Goal: Task Accomplishment & Management: Manage account settings

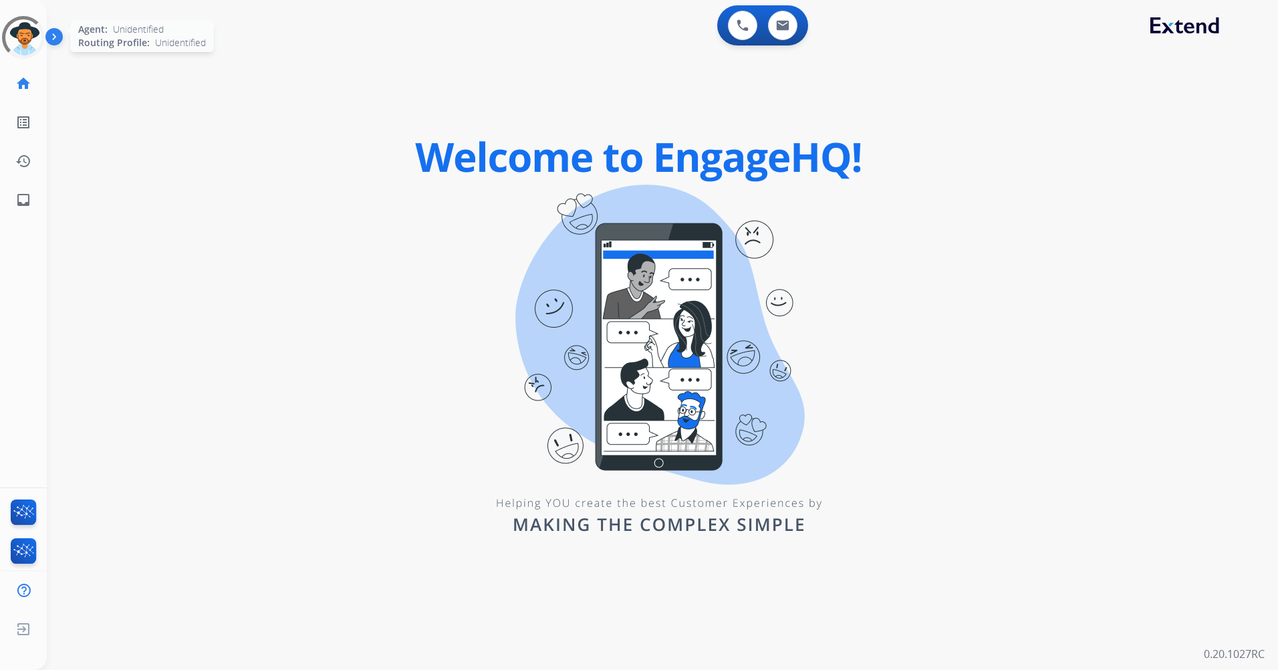
click at [40, 33] on div at bounding box center [23, 37] width 53 height 53
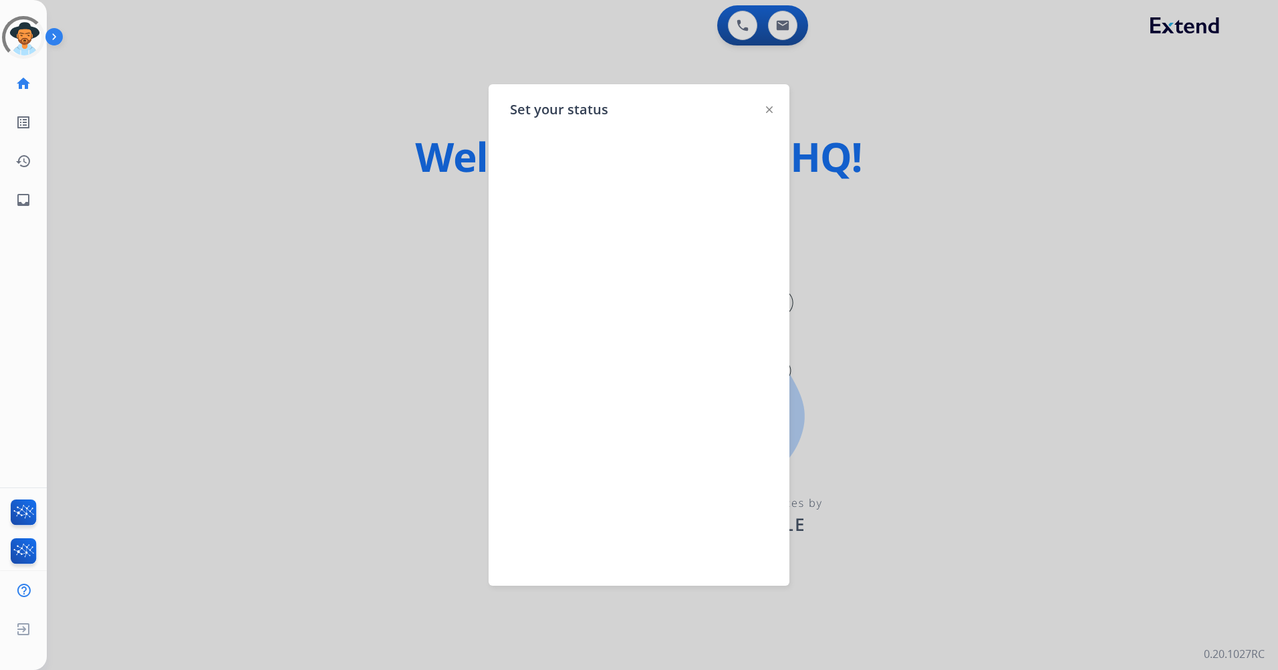
click at [766, 108] on div "Set your status" at bounding box center [639, 334] width 301 height 501
click at [769, 110] on img at bounding box center [769, 109] width 7 height 7
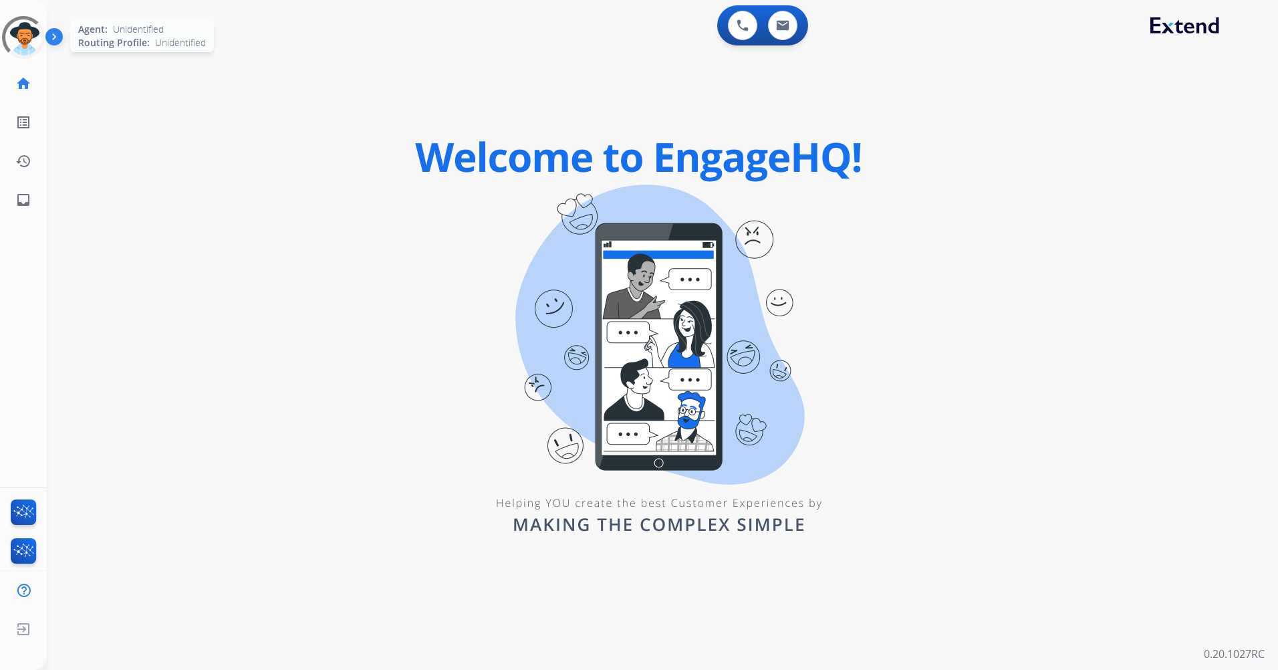
click at [21, 47] on div at bounding box center [23, 37] width 55 height 55
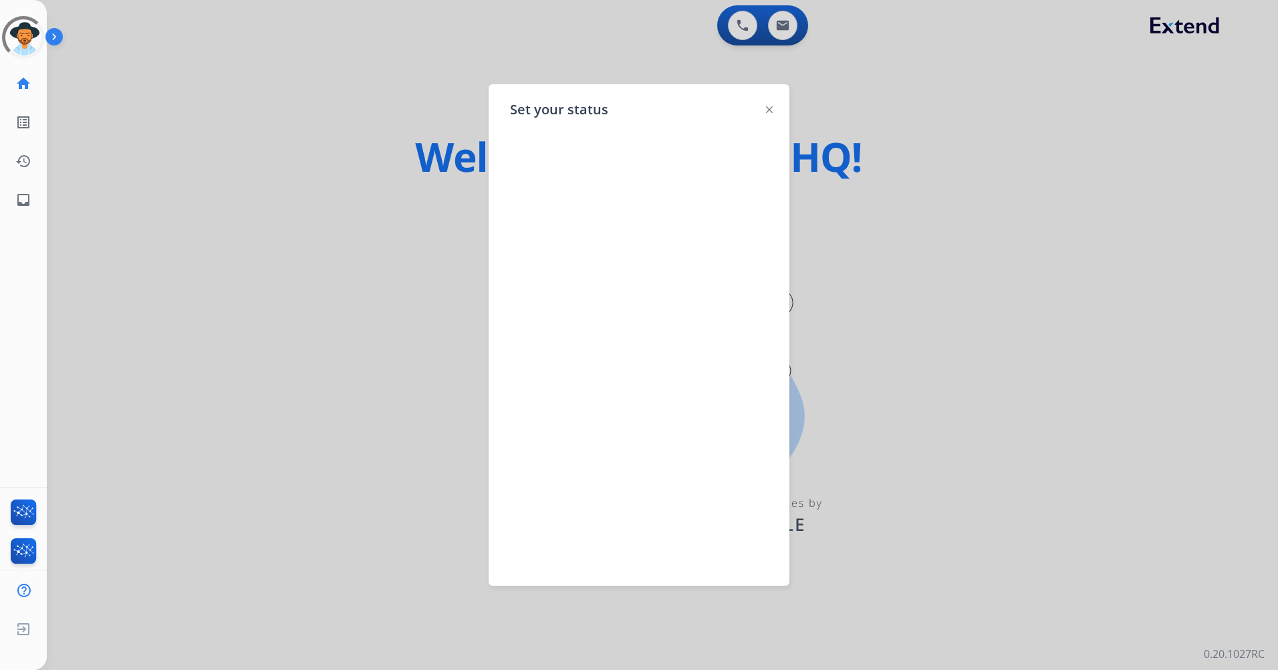
click at [771, 110] on img at bounding box center [769, 109] width 7 height 7
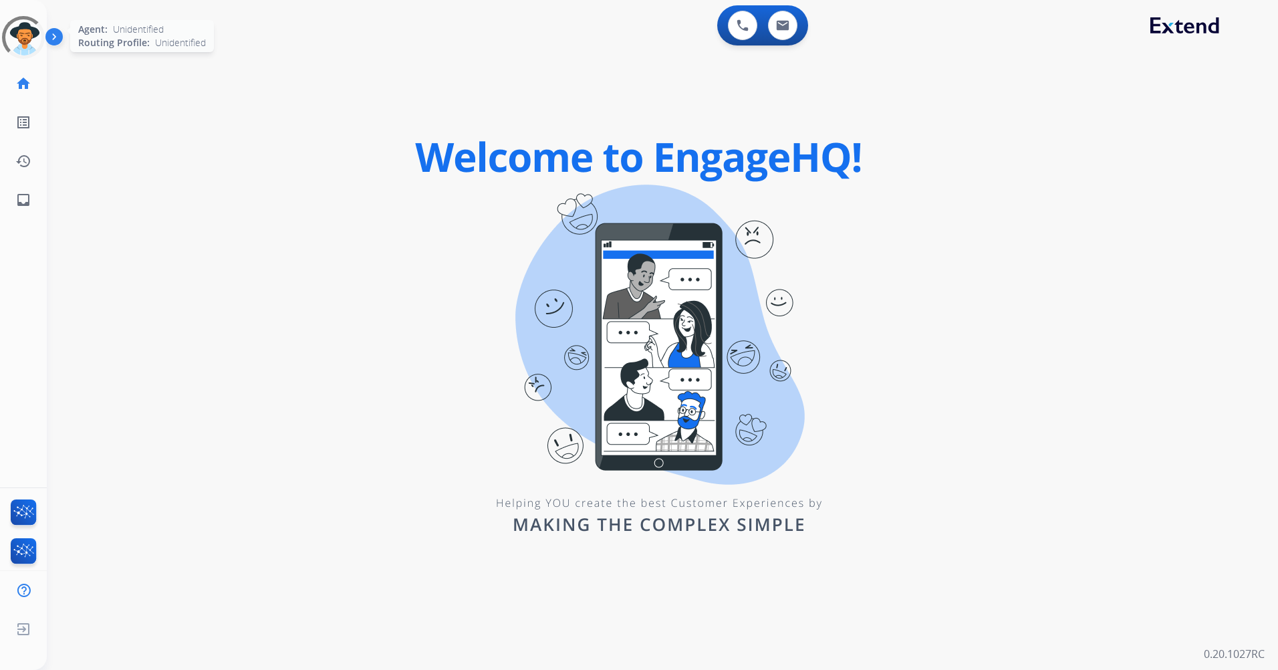
click at [37, 42] on div at bounding box center [23, 37] width 59 height 59
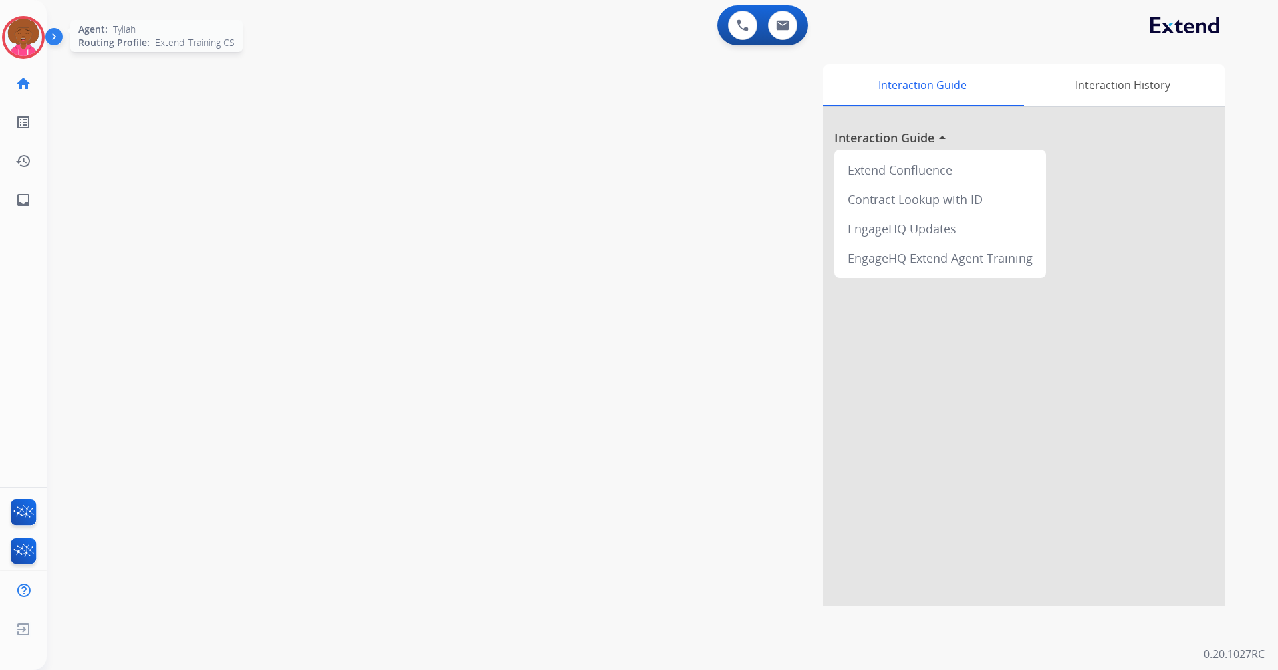
click at [19, 40] on img at bounding box center [23, 37] width 37 height 37
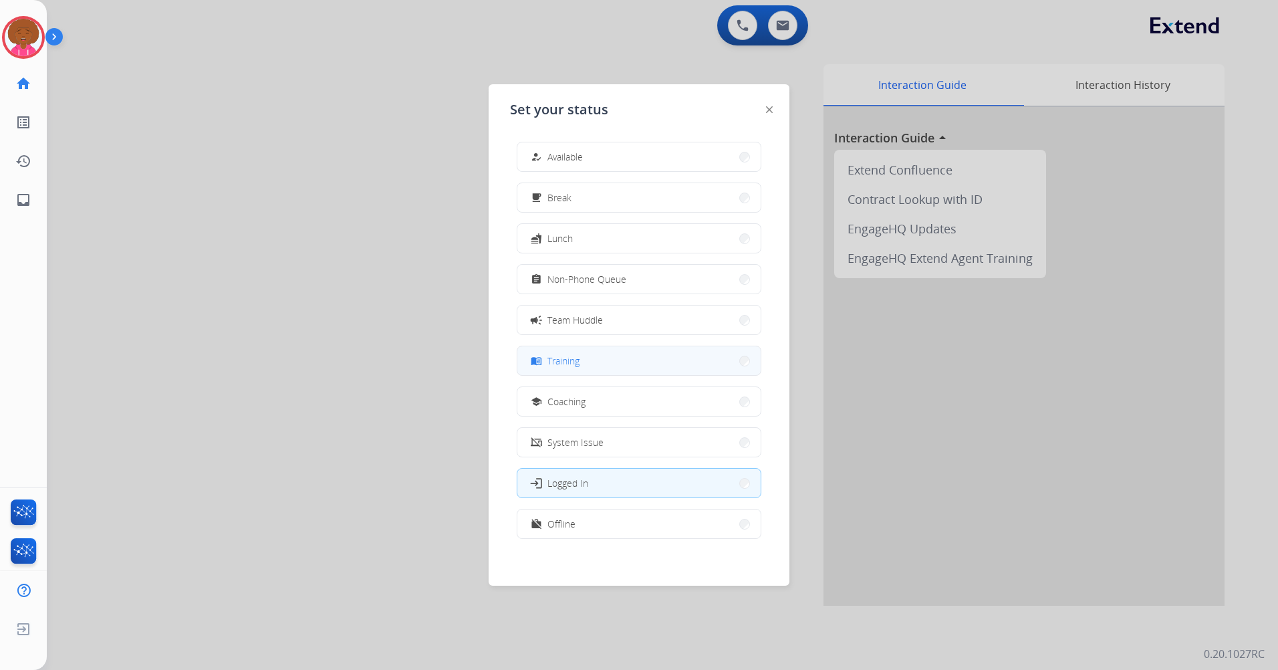
click at [615, 355] on button "menu_book Training" at bounding box center [638, 360] width 243 height 29
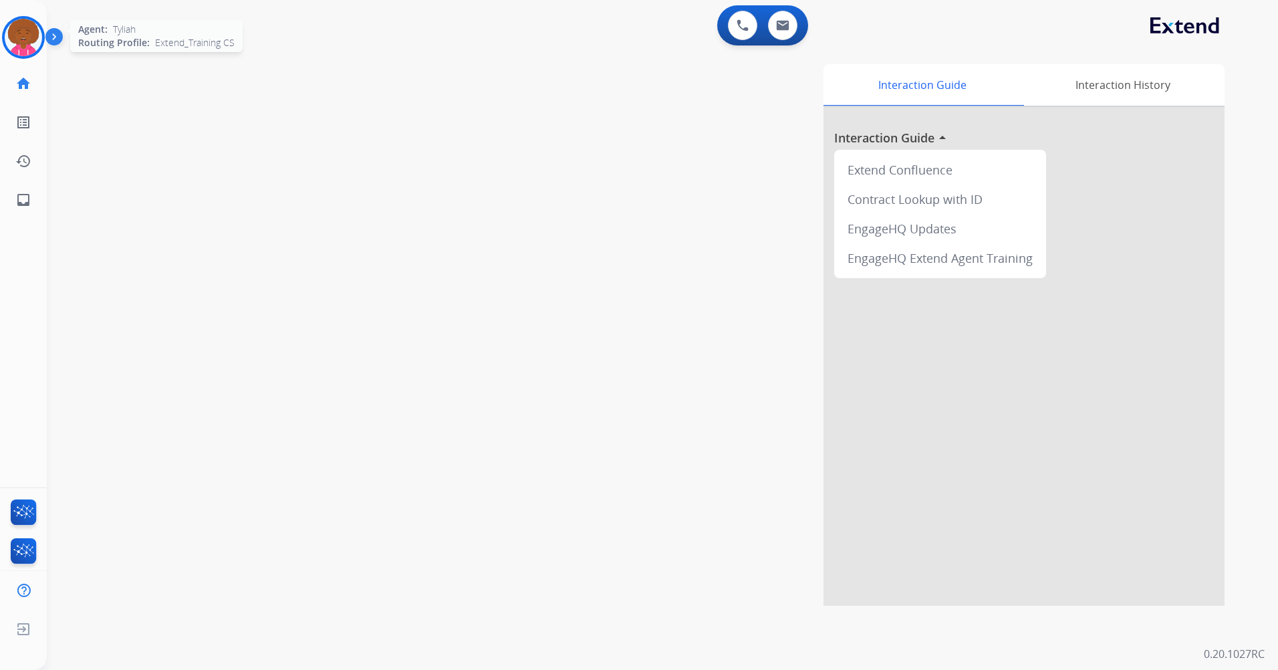
click at [13, 45] on img at bounding box center [23, 37] width 37 height 37
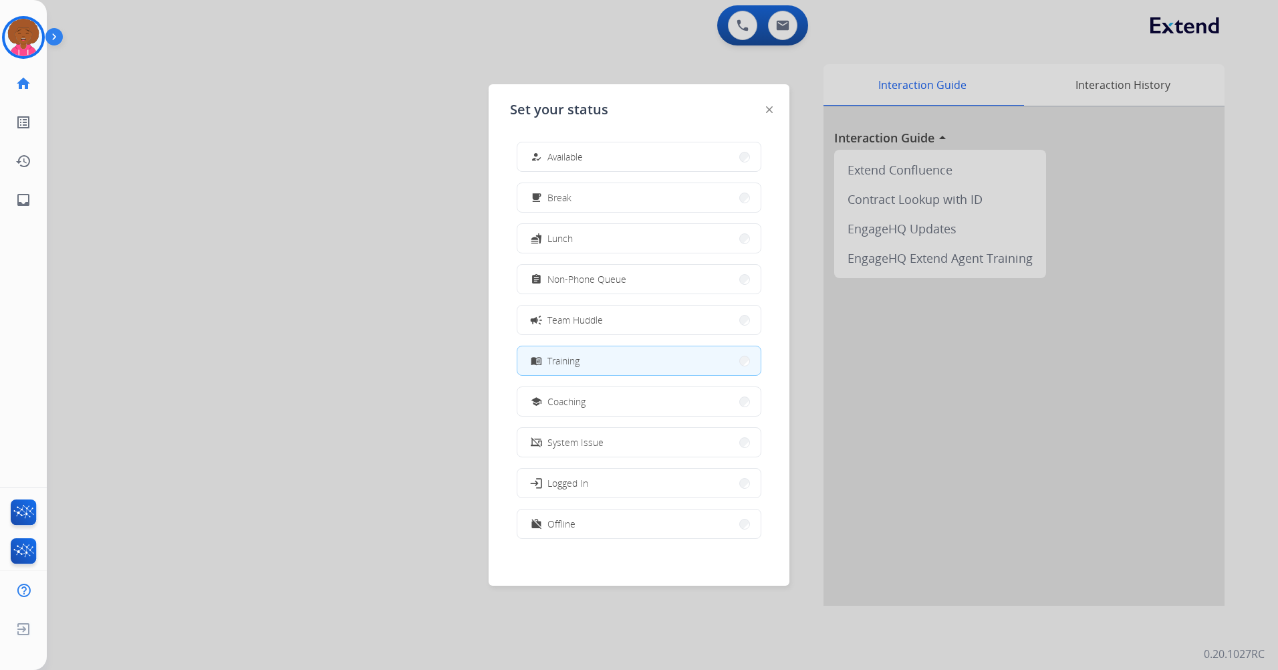
click at [757, 110] on div "Set your status how_to_reg Available free_breakfast Break fastfood Lunch assign…" at bounding box center [639, 334] width 301 height 501
click at [766, 110] on div "Set your status how_to_reg Available free_breakfast Break fastfood Lunch assign…" at bounding box center [639, 334] width 301 height 501
click at [766, 110] on img at bounding box center [769, 109] width 7 height 7
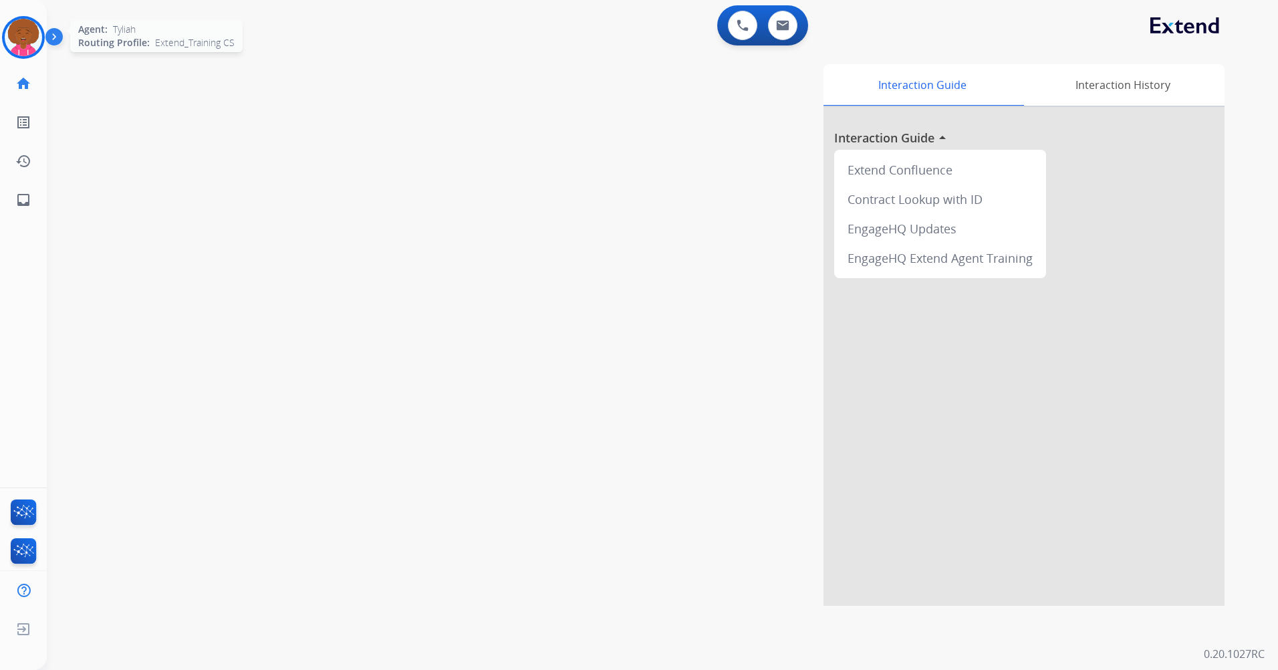
click at [27, 36] on img at bounding box center [23, 37] width 37 height 37
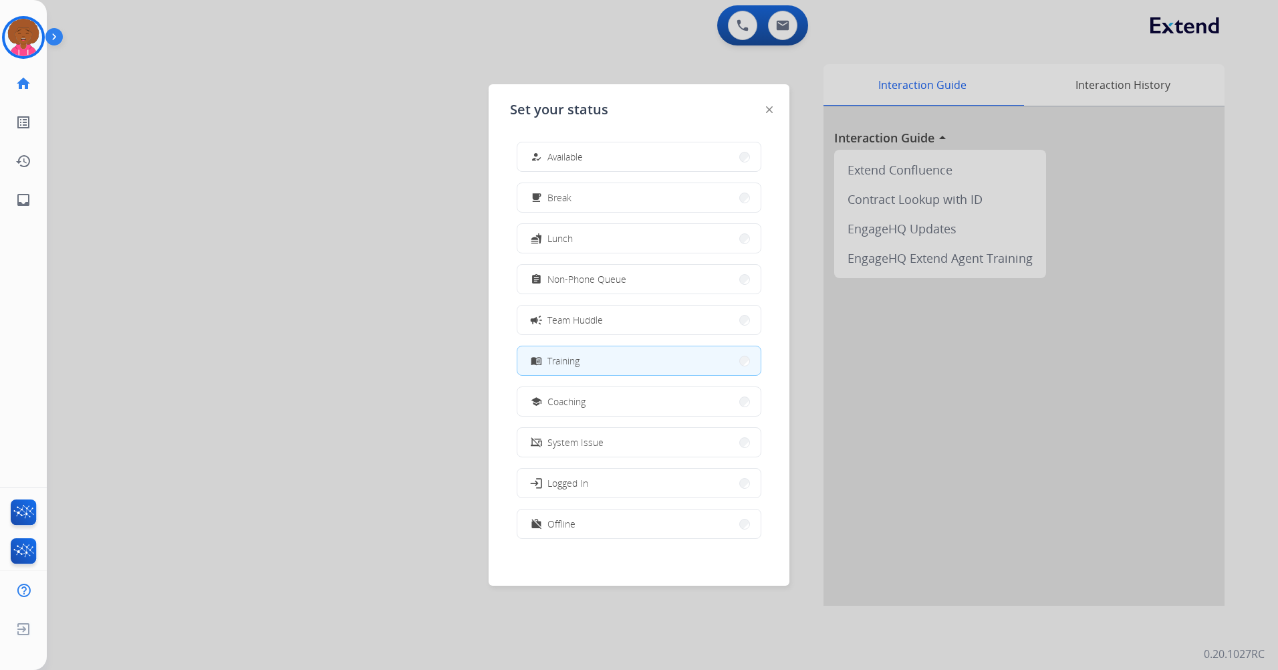
click at [777, 111] on div "Set your status how_to_reg Available free_breakfast Break fastfood Lunch assign…" at bounding box center [639, 334] width 301 height 501
click at [773, 110] on div "Set your status how_to_reg Available free_breakfast Break fastfood Lunch assign…" at bounding box center [639, 334] width 301 height 501
drag, startPoint x: 771, startPoint y: 110, endPoint x: 771, endPoint y: 79, distance: 30.7
click at [771, 110] on img at bounding box center [769, 109] width 7 height 7
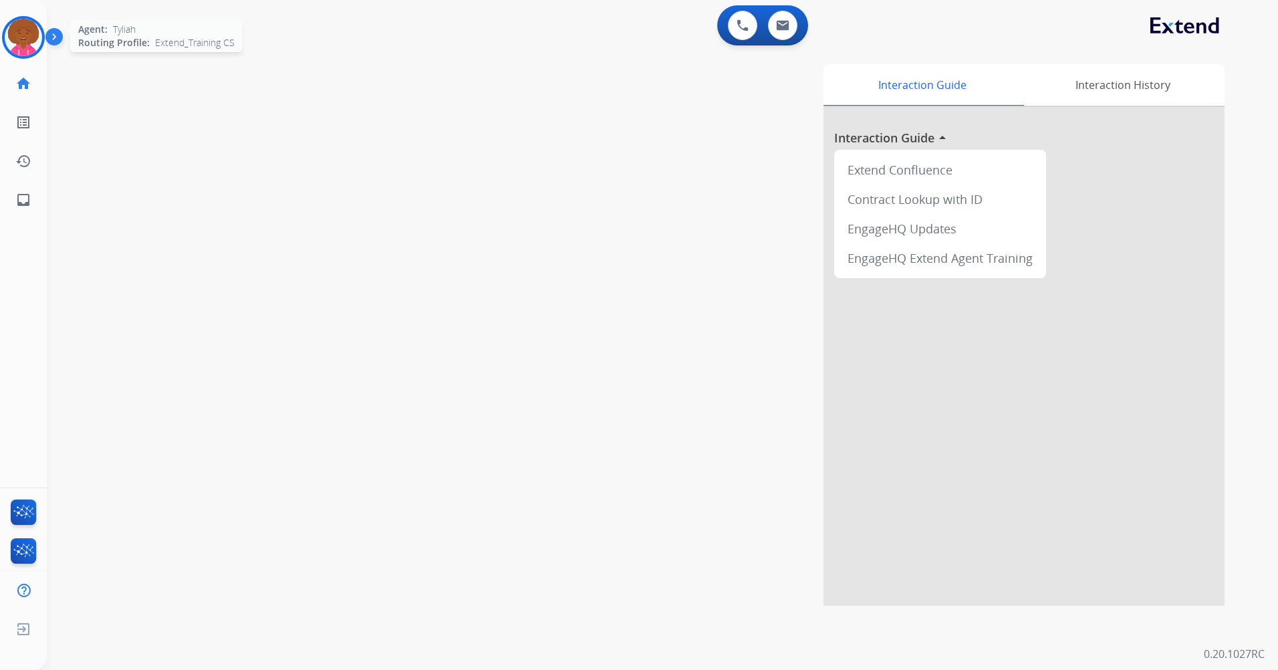
click at [39, 31] on img at bounding box center [23, 37] width 37 height 37
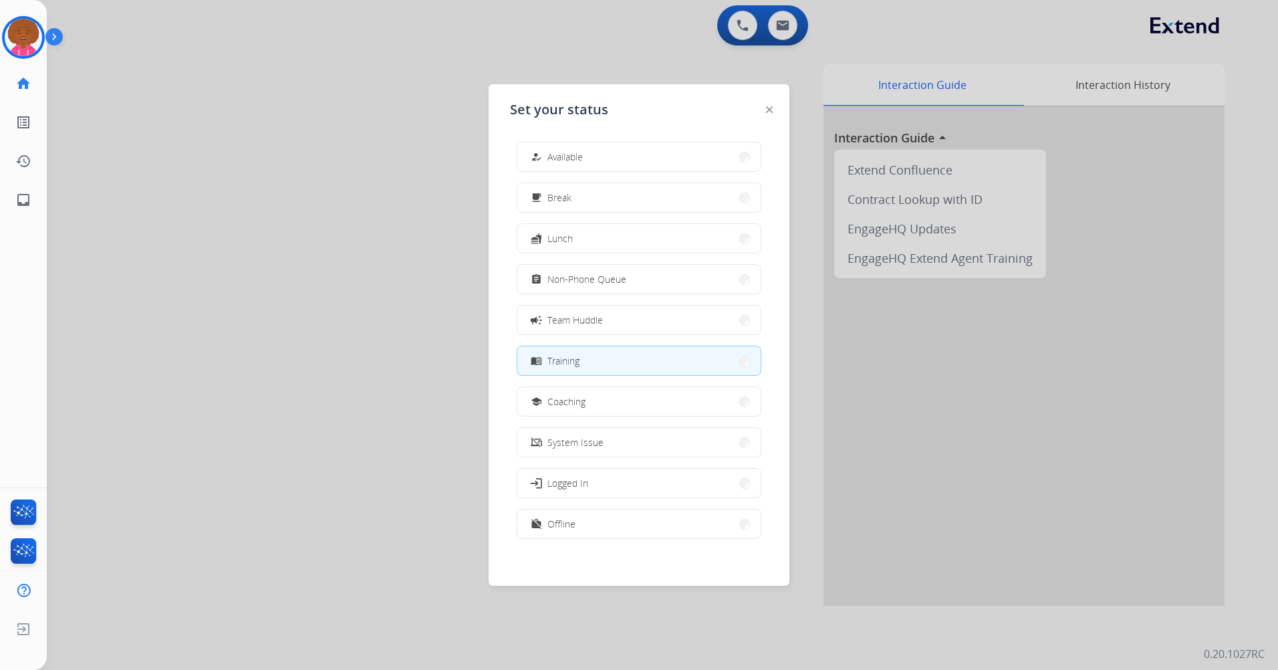
click at [765, 110] on div "Set your status how_to_reg Available free_breakfast Break fastfood Lunch assign…" at bounding box center [639, 334] width 301 height 501
click at [769, 107] on img at bounding box center [769, 109] width 7 height 7
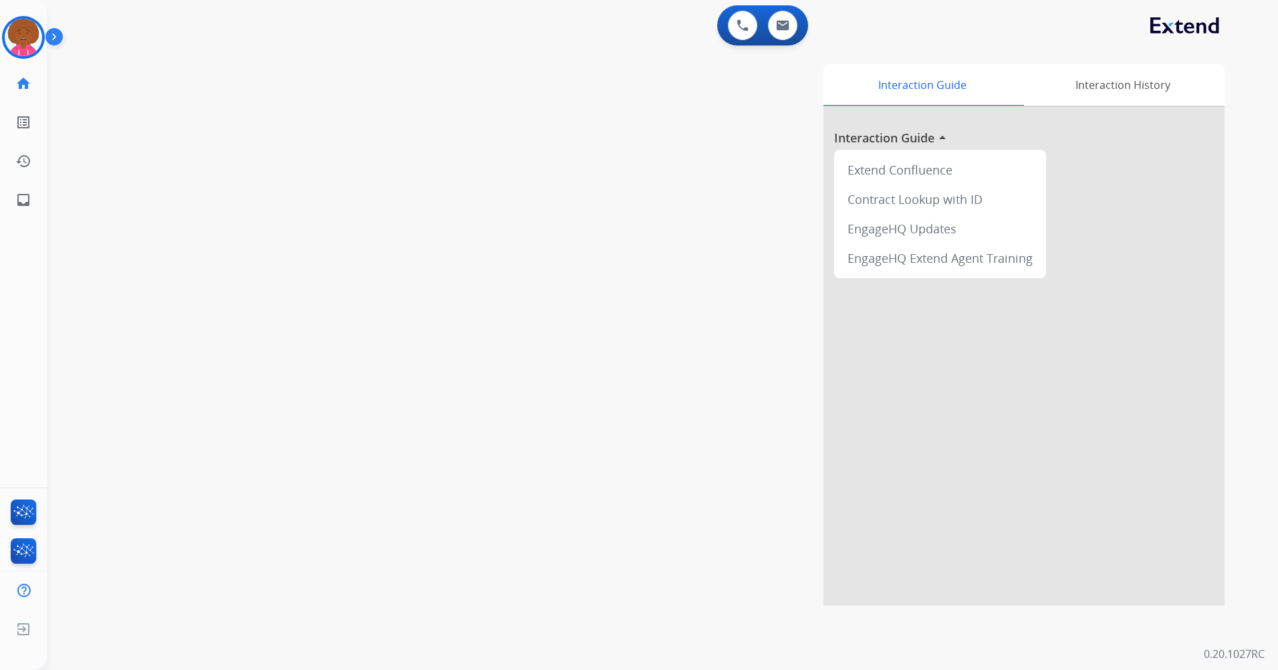
click at [48, 31] on img at bounding box center [56, 39] width 23 height 25
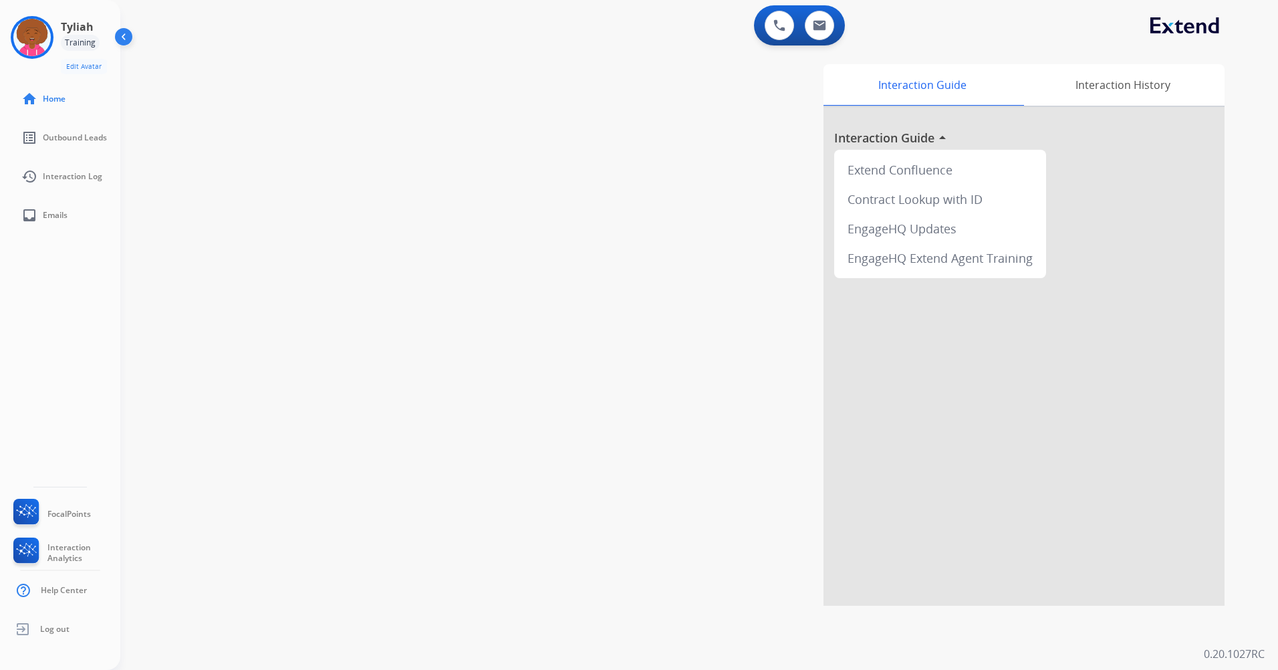
click at [280, 96] on div "swap_horiz Break voice bridge close_fullscreen Connect 3-Way Call merge_type Se…" at bounding box center [683, 326] width 1126 height 557
